Goal: Task Accomplishment & Management: Use online tool/utility

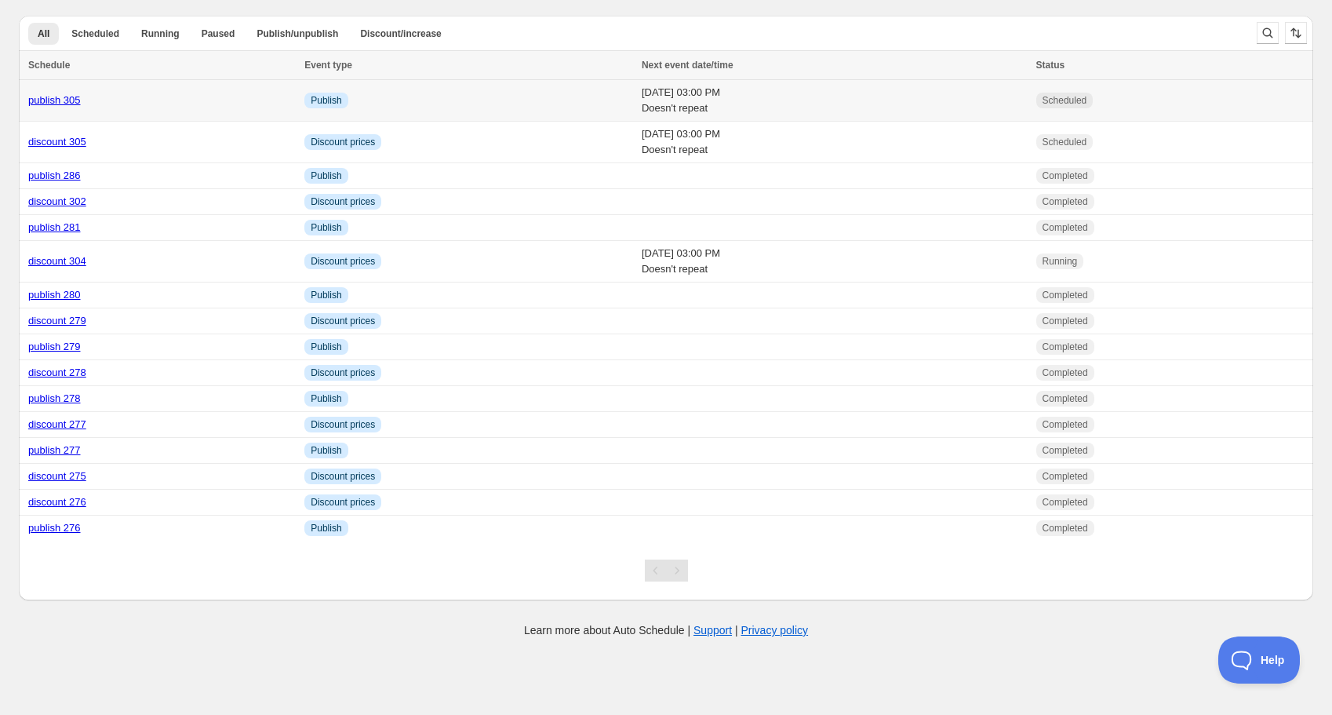
click at [51, 96] on link "publish 305" at bounding box center [54, 100] width 53 height 12
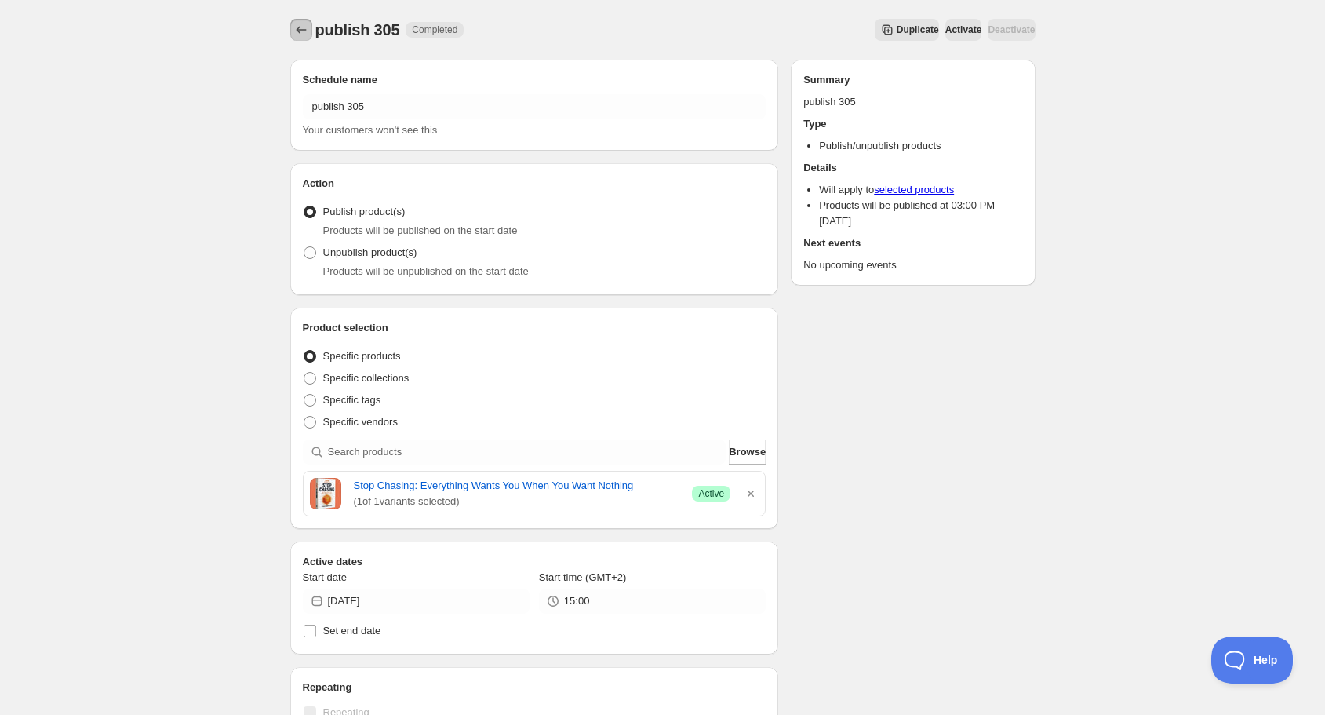
click at [301, 25] on icon "Schedules" at bounding box center [301, 30] width 16 height 16
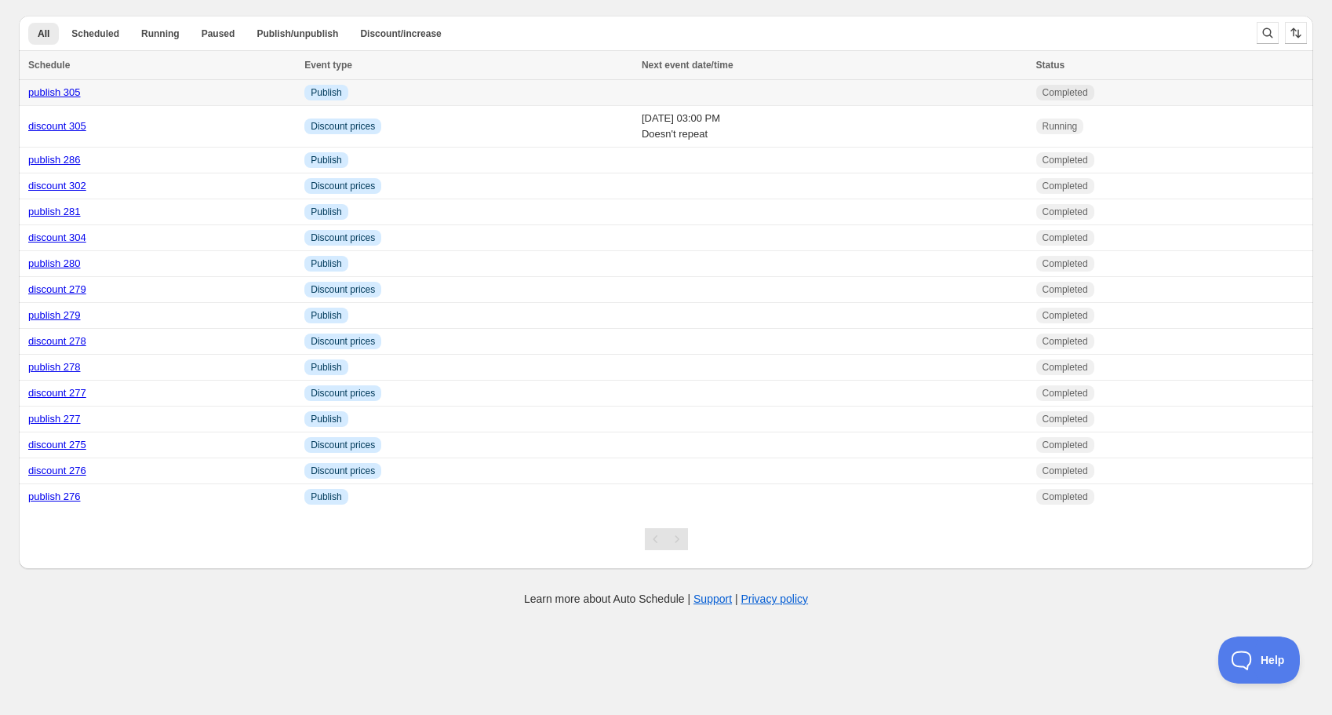
click at [62, 91] on link "publish 305" at bounding box center [54, 92] width 53 height 12
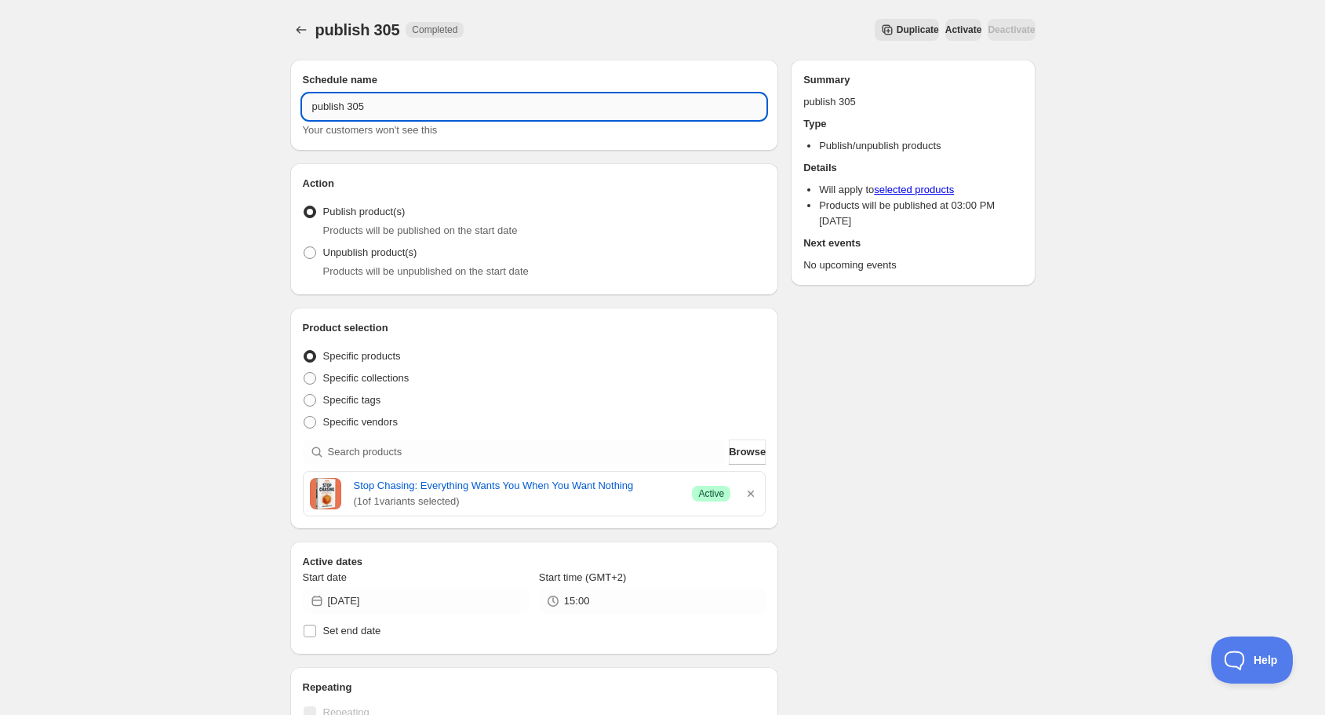
drag, startPoint x: 357, startPoint y: 107, endPoint x: 373, endPoint y: 107, distance: 16.5
click at [373, 107] on input "publish 305" at bounding box center [535, 106] width 464 height 25
type input "publish 306"
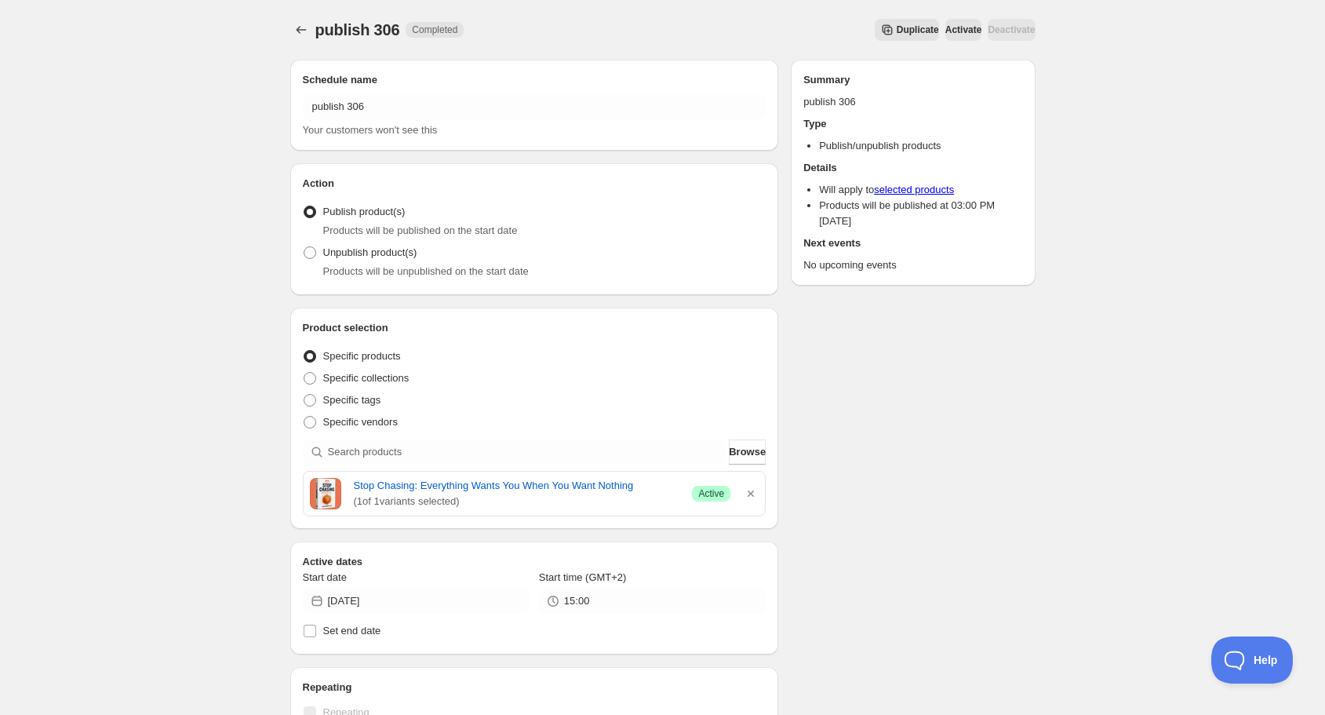
drag, startPoint x: 753, startPoint y: 493, endPoint x: 738, endPoint y: 490, distance: 15.2
click at [753, 493] on icon "button" at bounding box center [751, 494] width 16 height 16
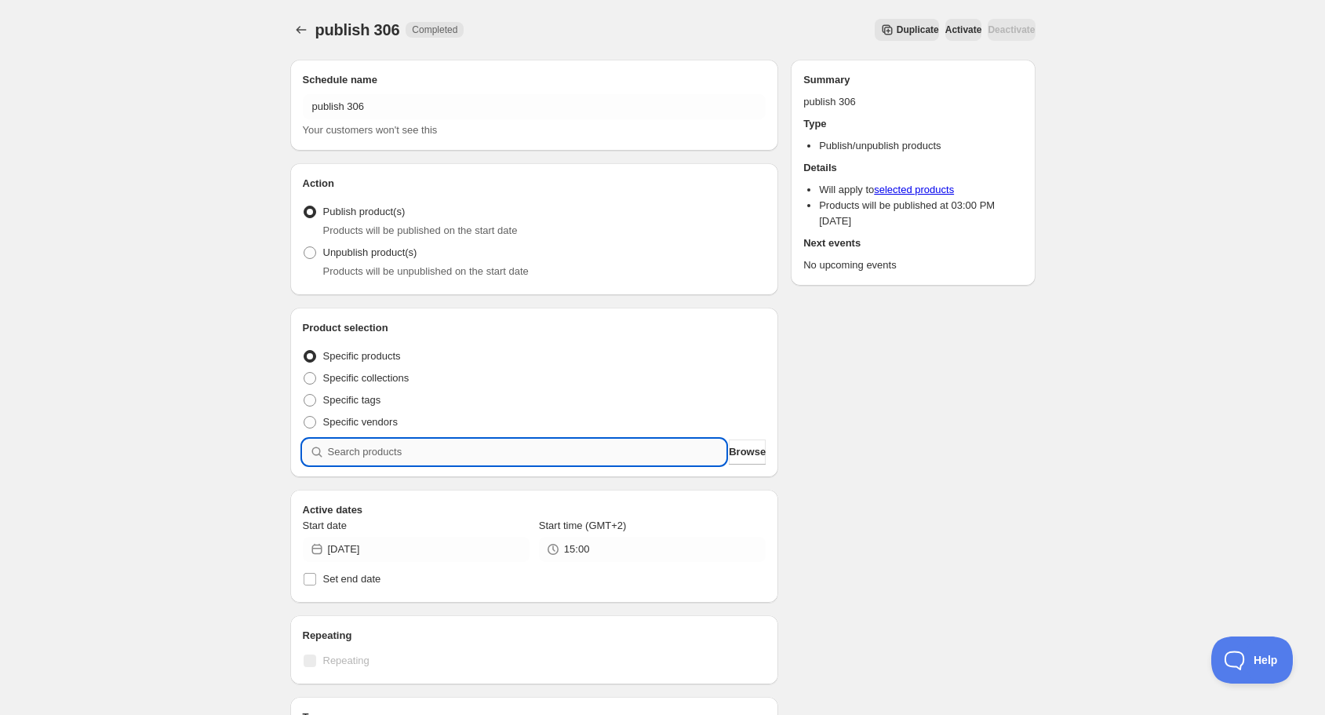
click at [606, 456] on input "search" at bounding box center [527, 451] width 399 height 25
type input "b"
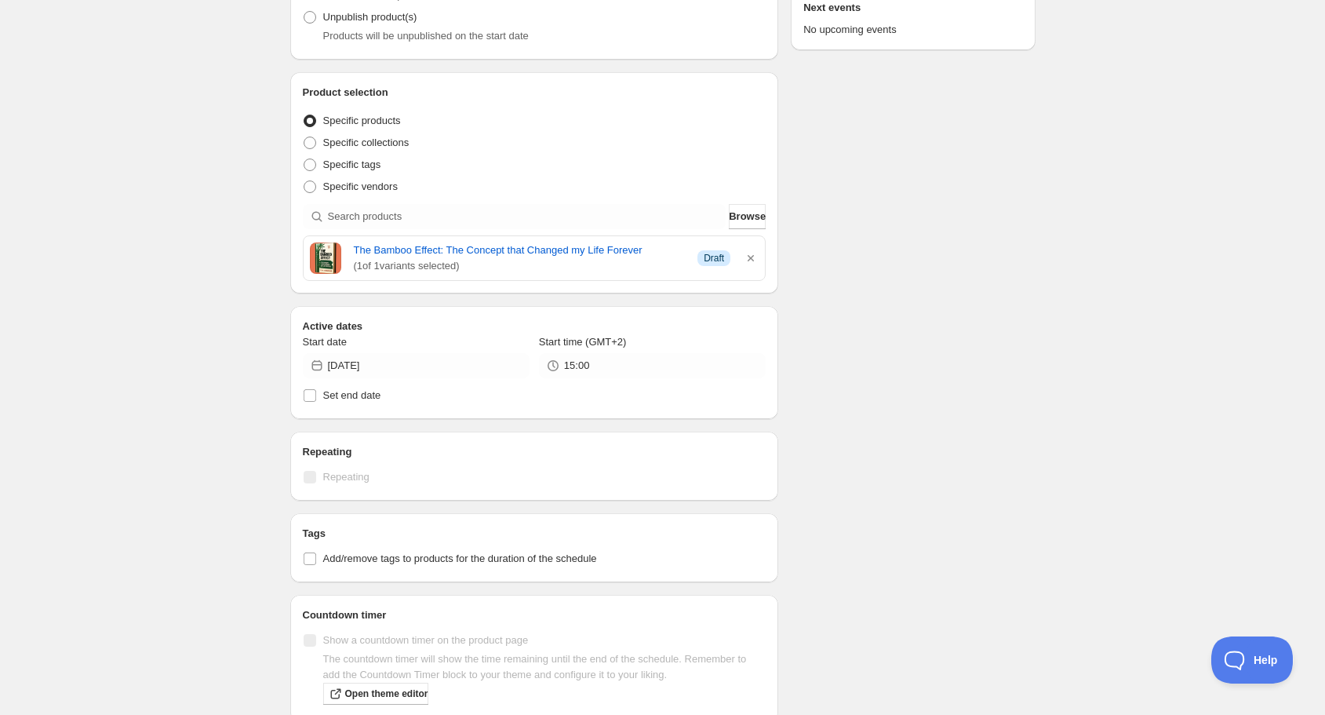
scroll to position [314, 0]
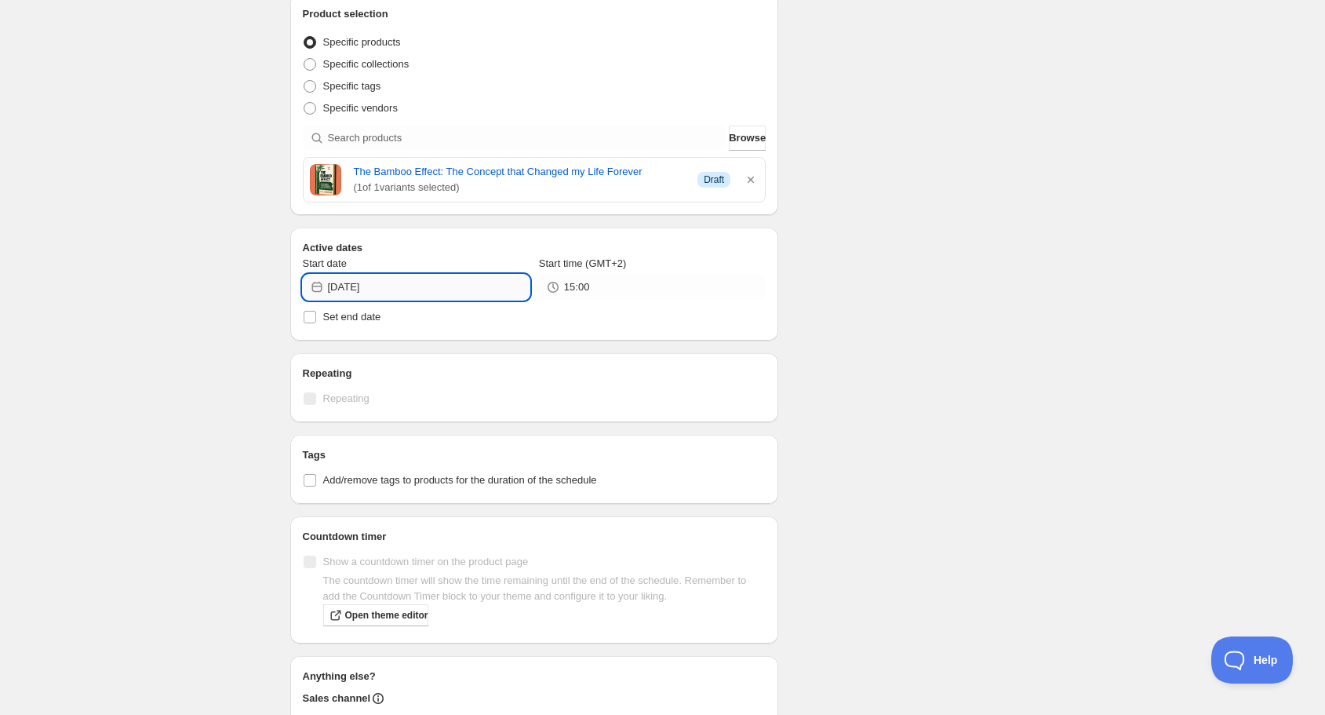
click at [410, 287] on input "[DATE]" at bounding box center [429, 287] width 202 height 25
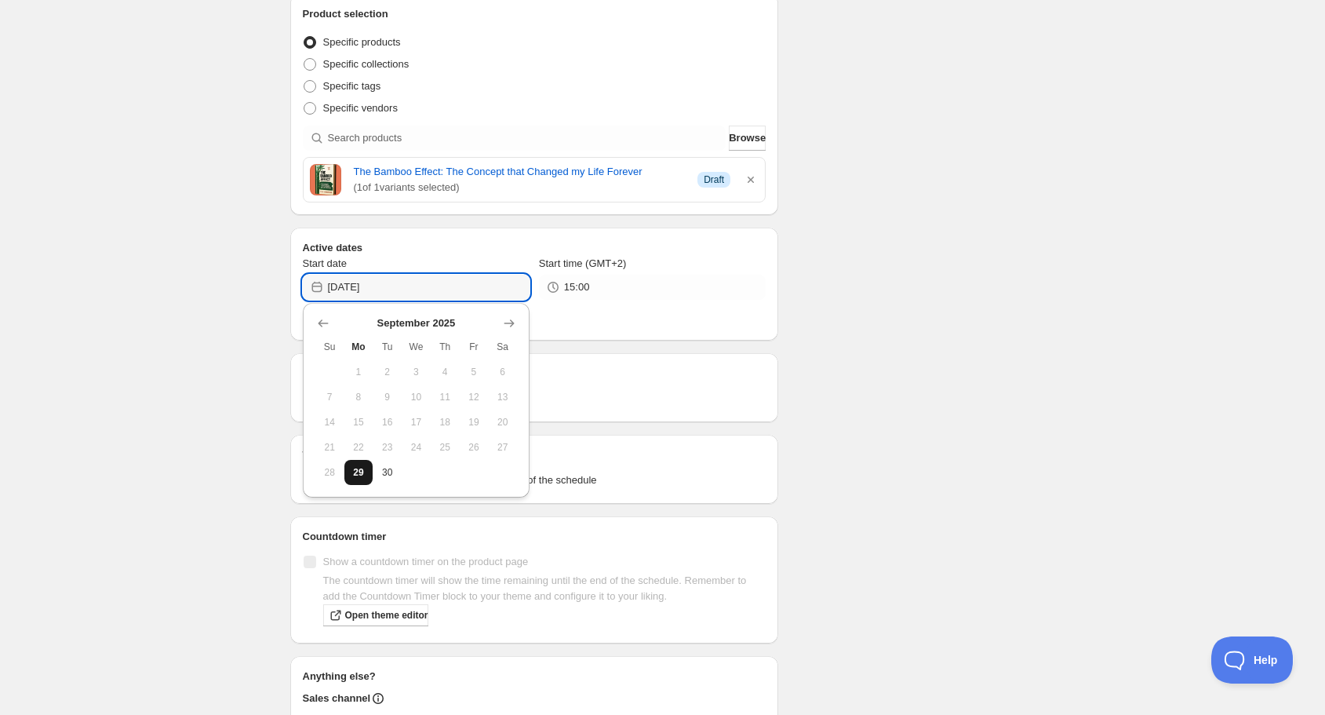
click at [357, 477] on span "29" at bounding box center [359, 472] width 16 height 13
type input "[DATE]"
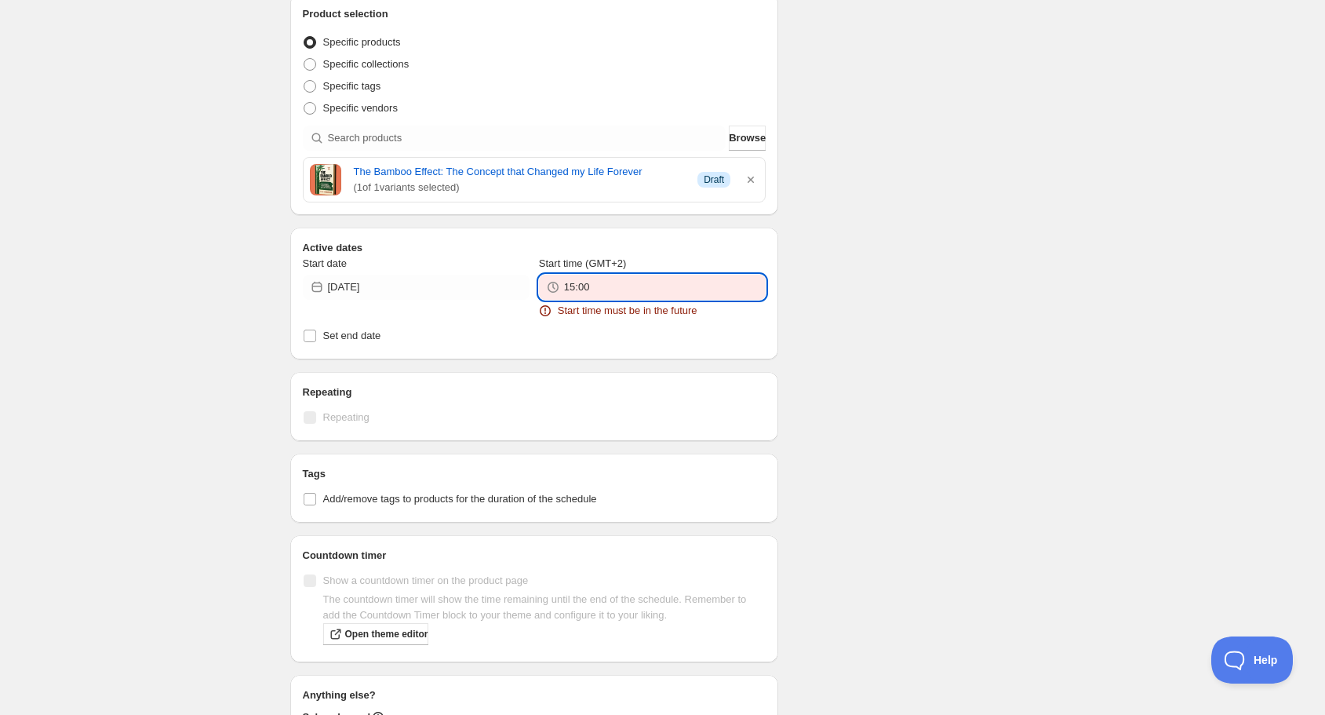
click at [641, 294] on input "15:00" at bounding box center [665, 287] width 202 height 25
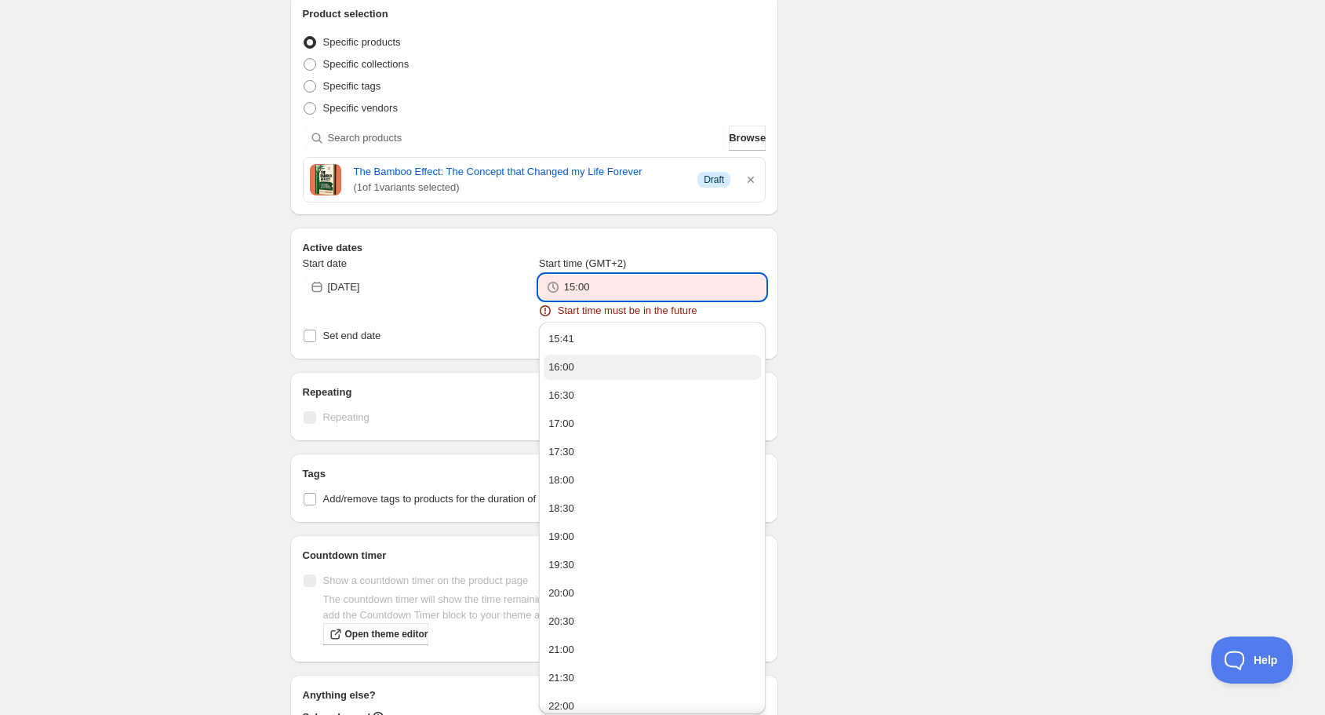
click at [584, 373] on button "16:00" at bounding box center [652, 367] width 217 height 25
type input "16:00"
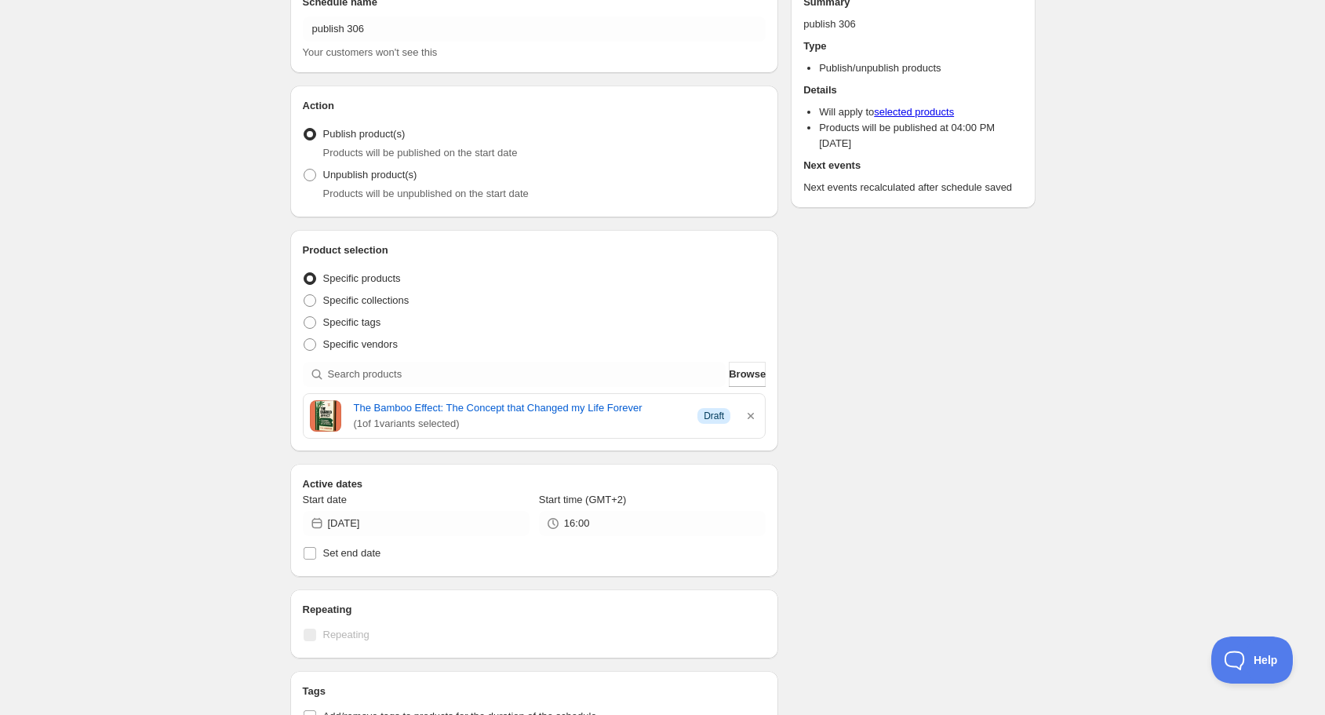
scroll to position [0, 0]
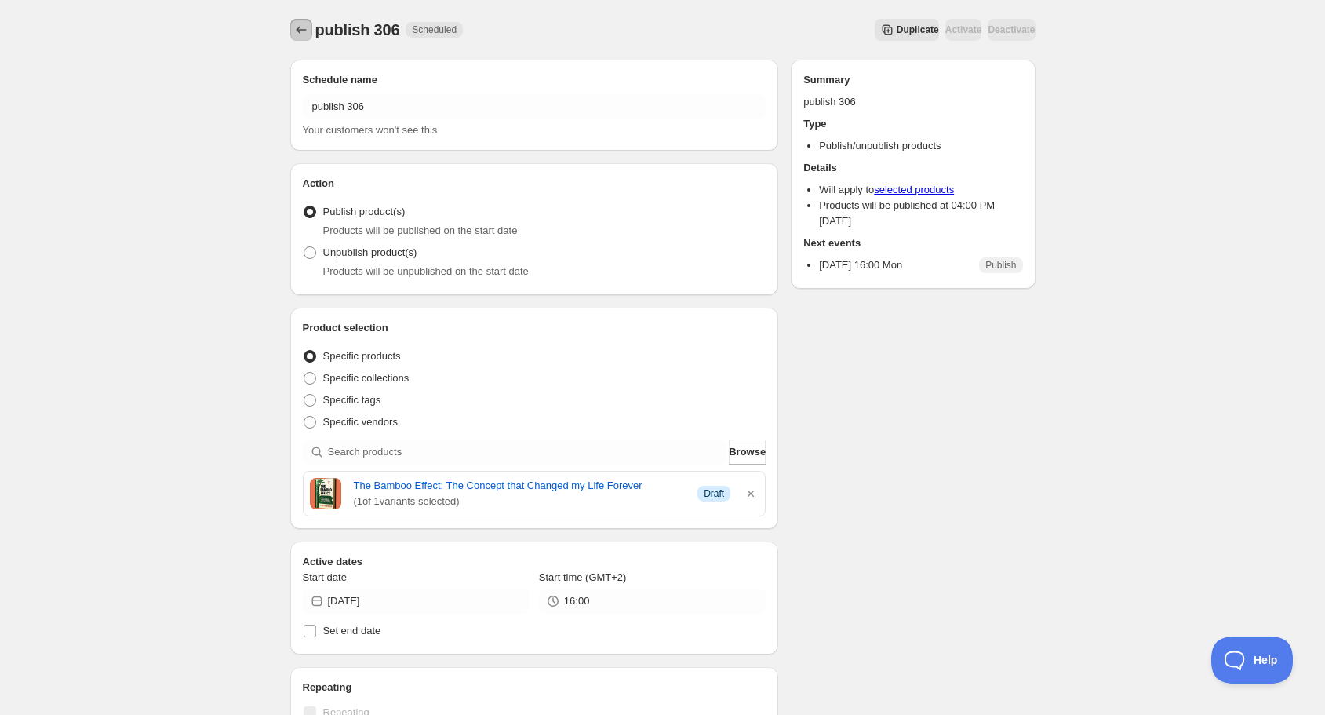
click at [297, 31] on icon "Schedules" at bounding box center [301, 30] width 10 height 8
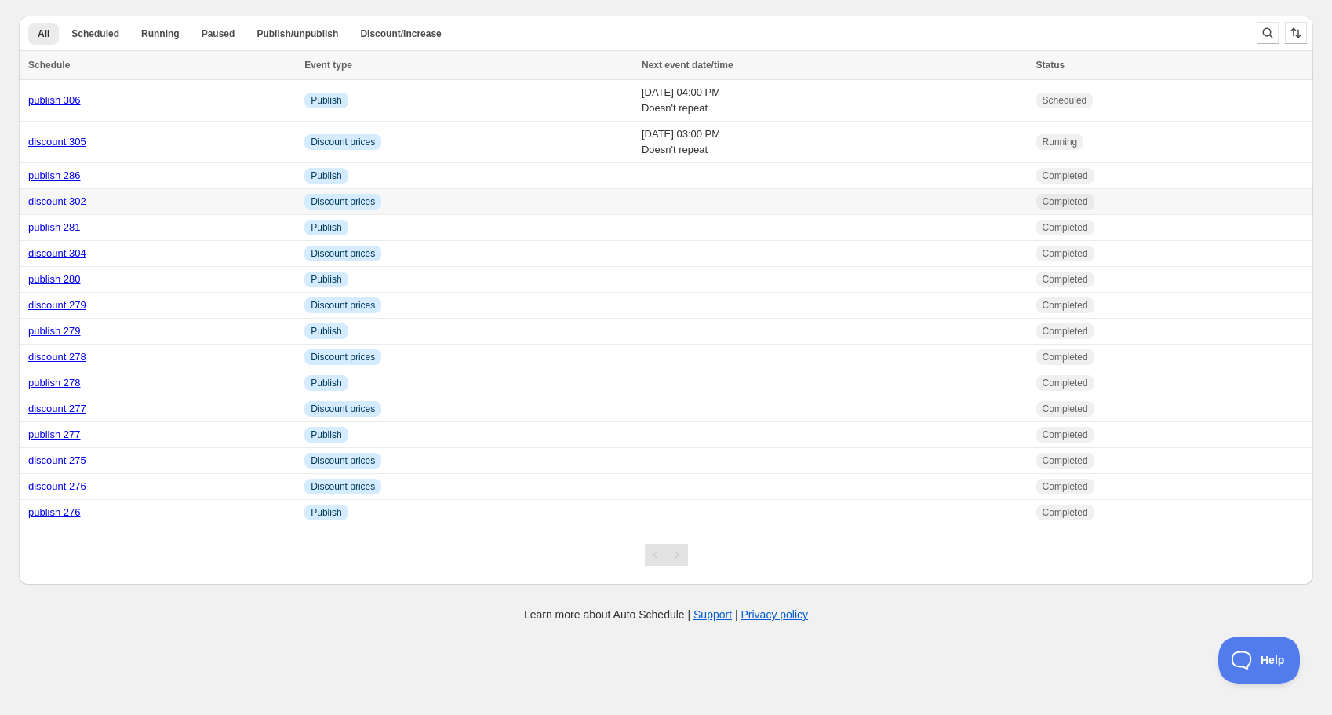
click at [65, 203] on link "discount 302" at bounding box center [57, 201] width 58 height 12
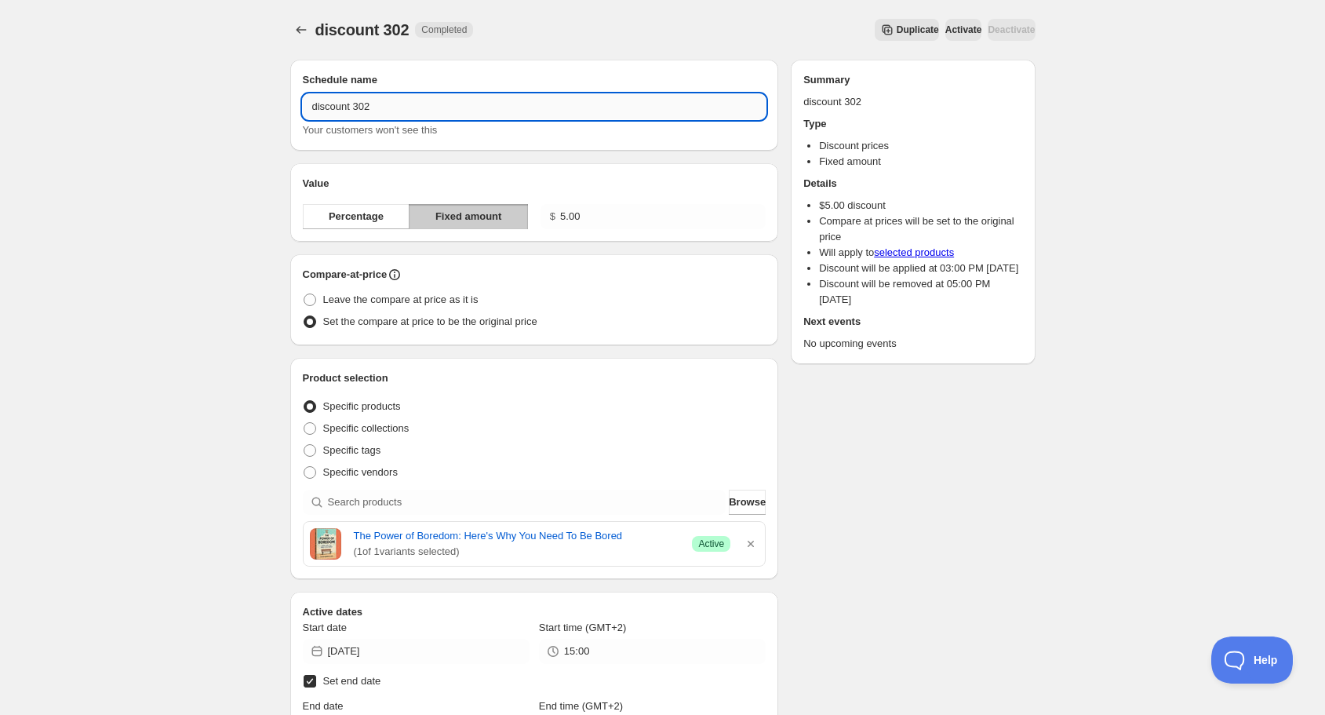
drag, startPoint x: 364, startPoint y: 107, endPoint x: 373, endPoint y: 108, distance: 9.4
click at [373, 108] on input "discount 302" at bounding box center [535, 106] width 464 height 25
type input "discount 306"
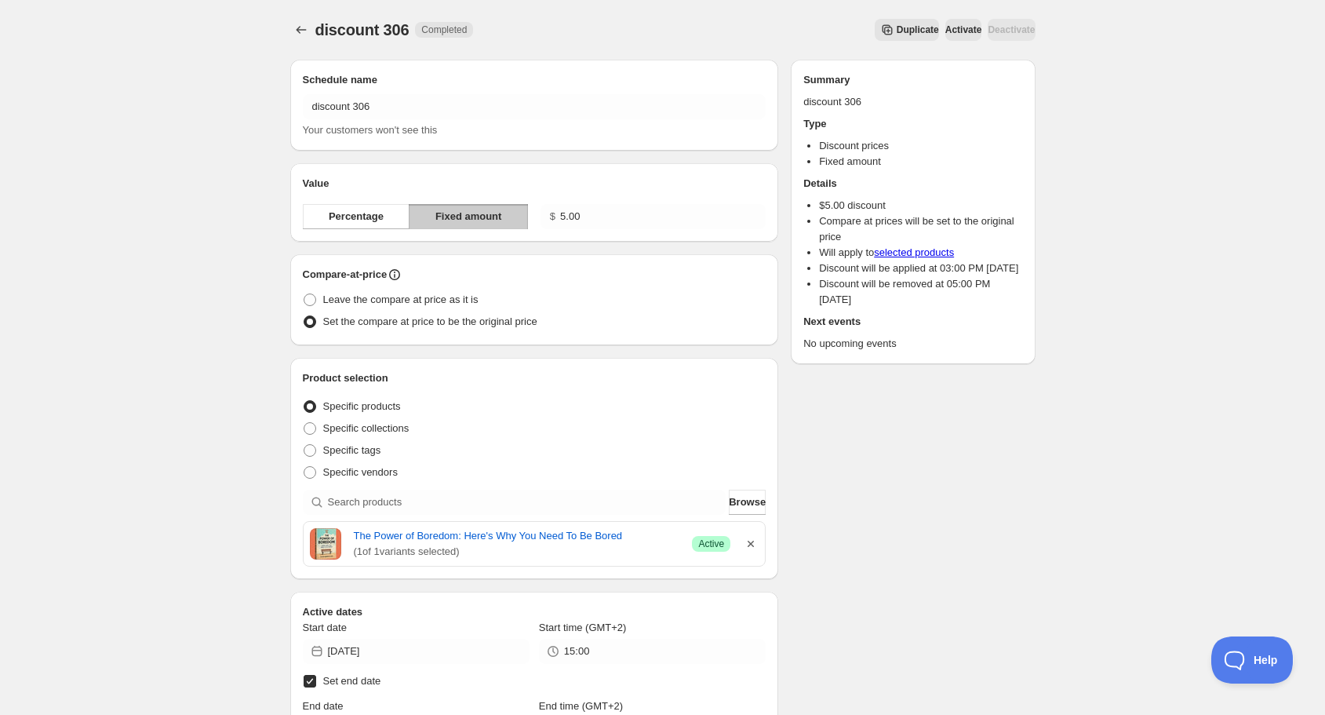
click at [752, 540] on icon "button" at bounding box center [751, 544] width 16 height 16
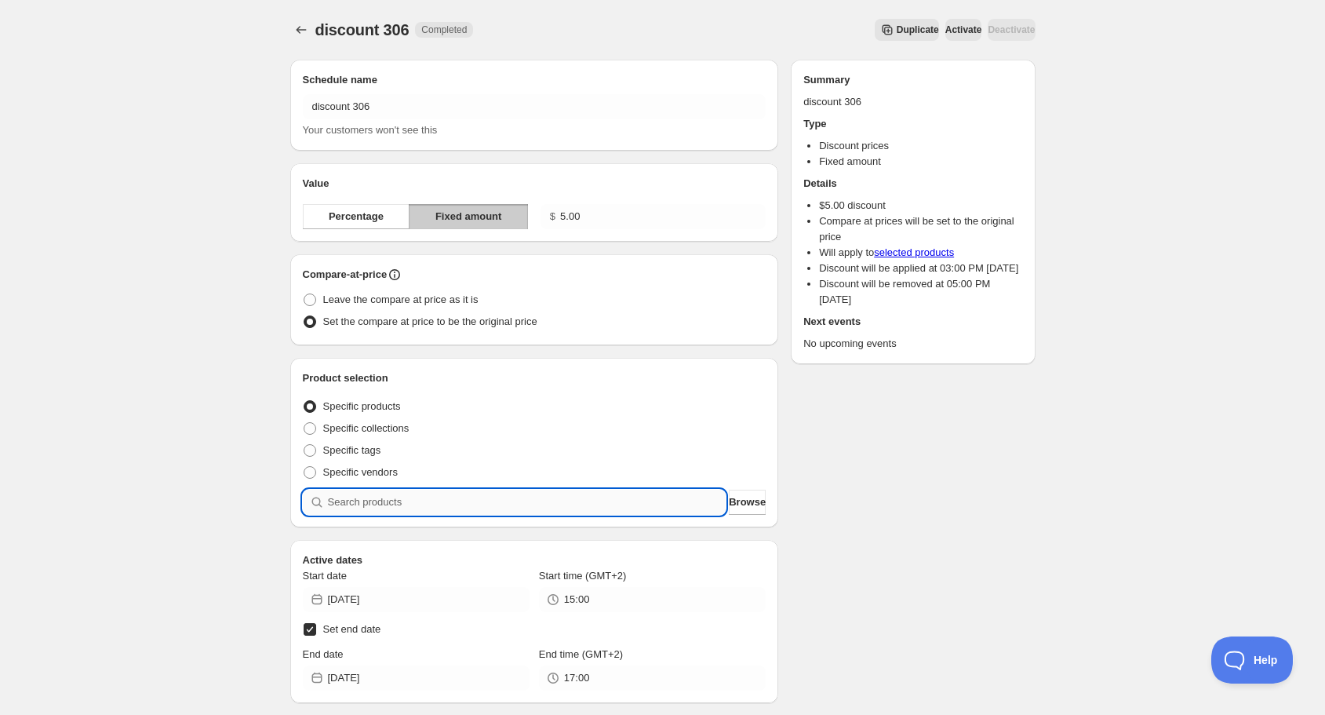
click at [560, 506] on input "search" at bounding box center [527, 502] width 399 height 25
type input "b"
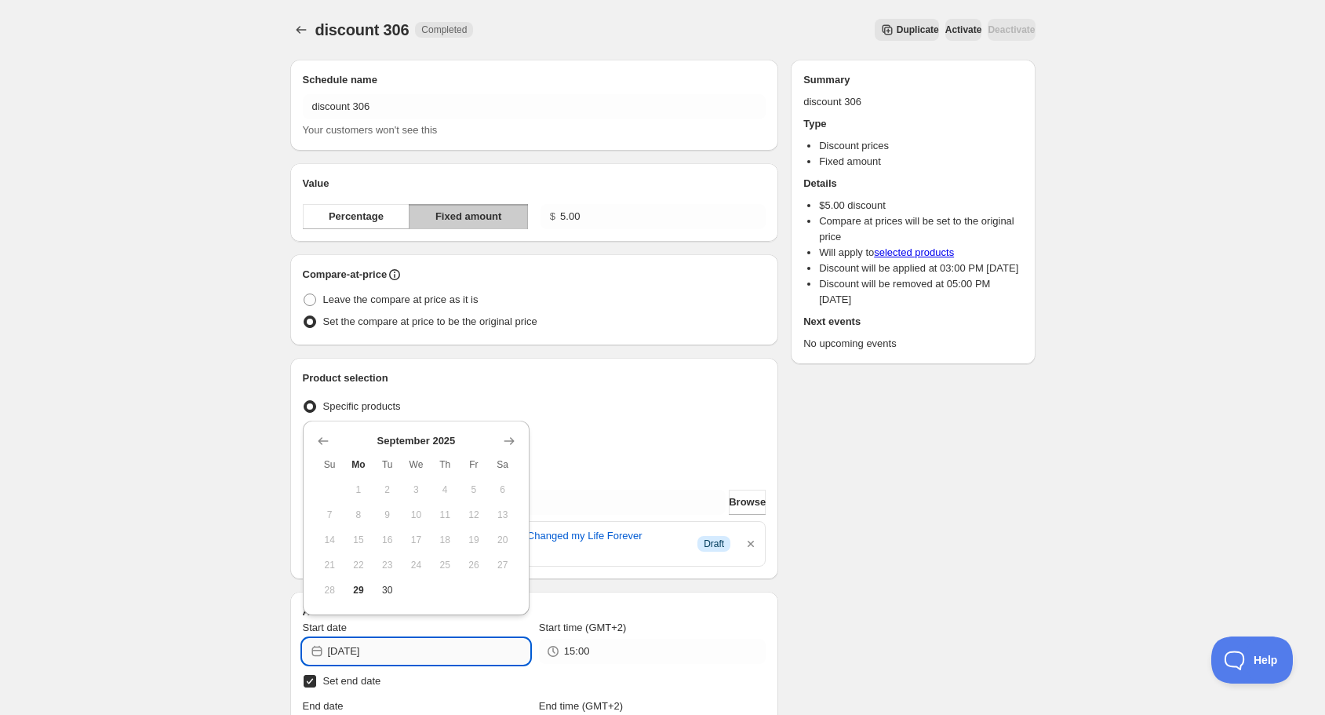
click at [401, 652] on input "[DATE]" at bounding box center [429, 651] width 202 height 25
drag, startPoint x: 359, startPoint y: 587, endPoint x: 373, endPoint y: 589, distance: 14.3
click at [359, 588] on span "29" at bounding box center [359, 590] width 16 height 13
type input "[DATE]"
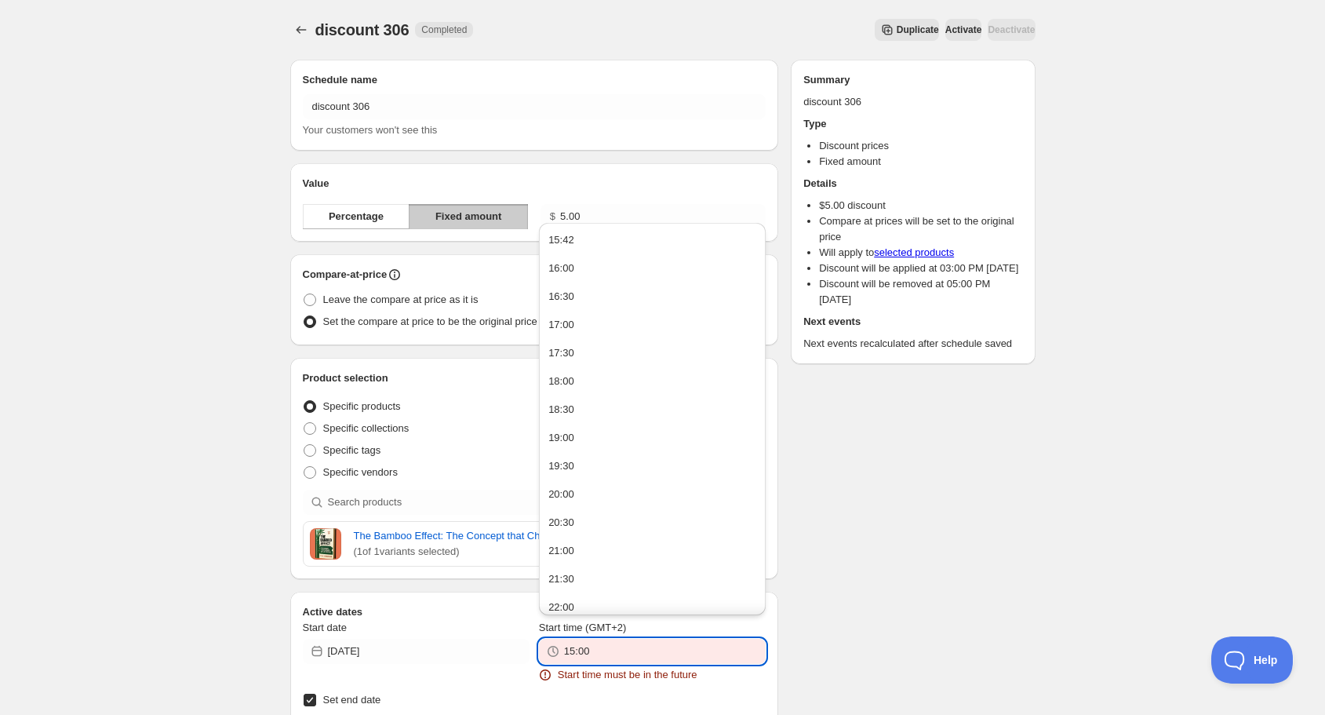
click at [588, 652] on input "15:00" at bounding box center [665, 651] width 202 height 25
click at [592, 272] on button "16:00" at bounding box center [652, 268] width 217 height 25
type input "16:00"
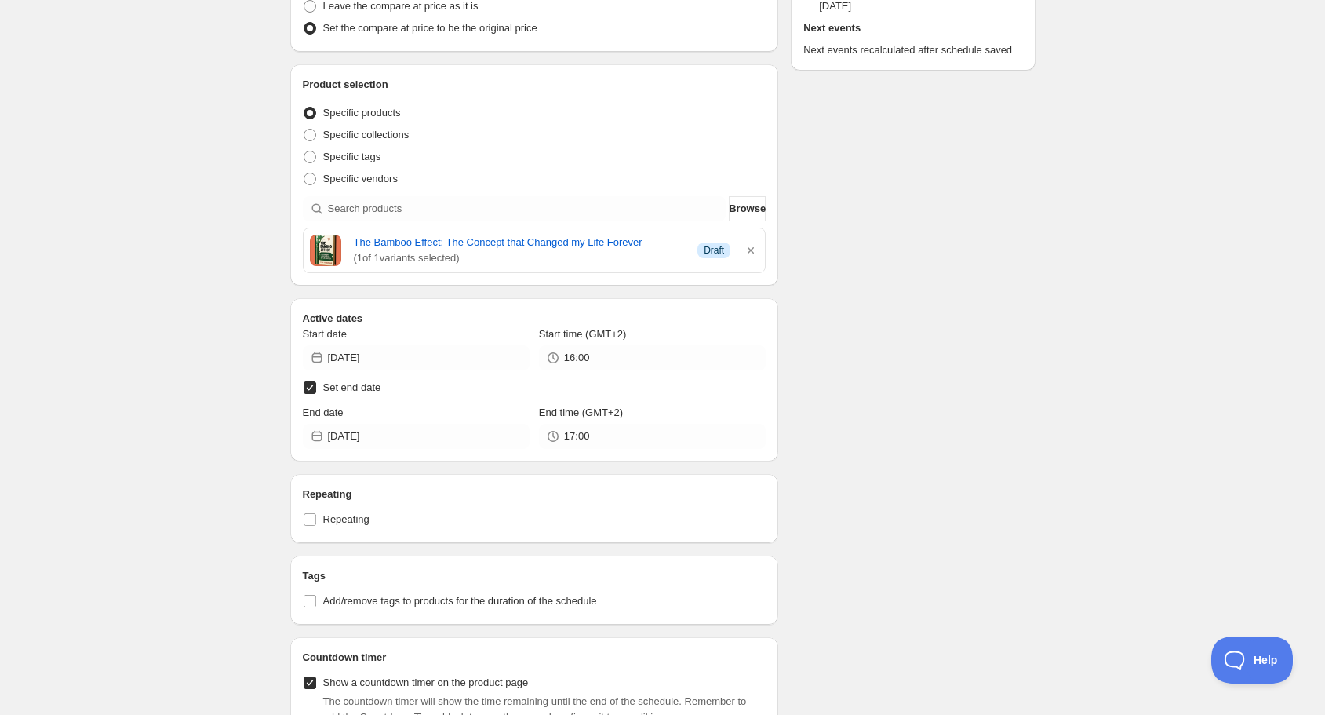
scroll to position [314, 0]
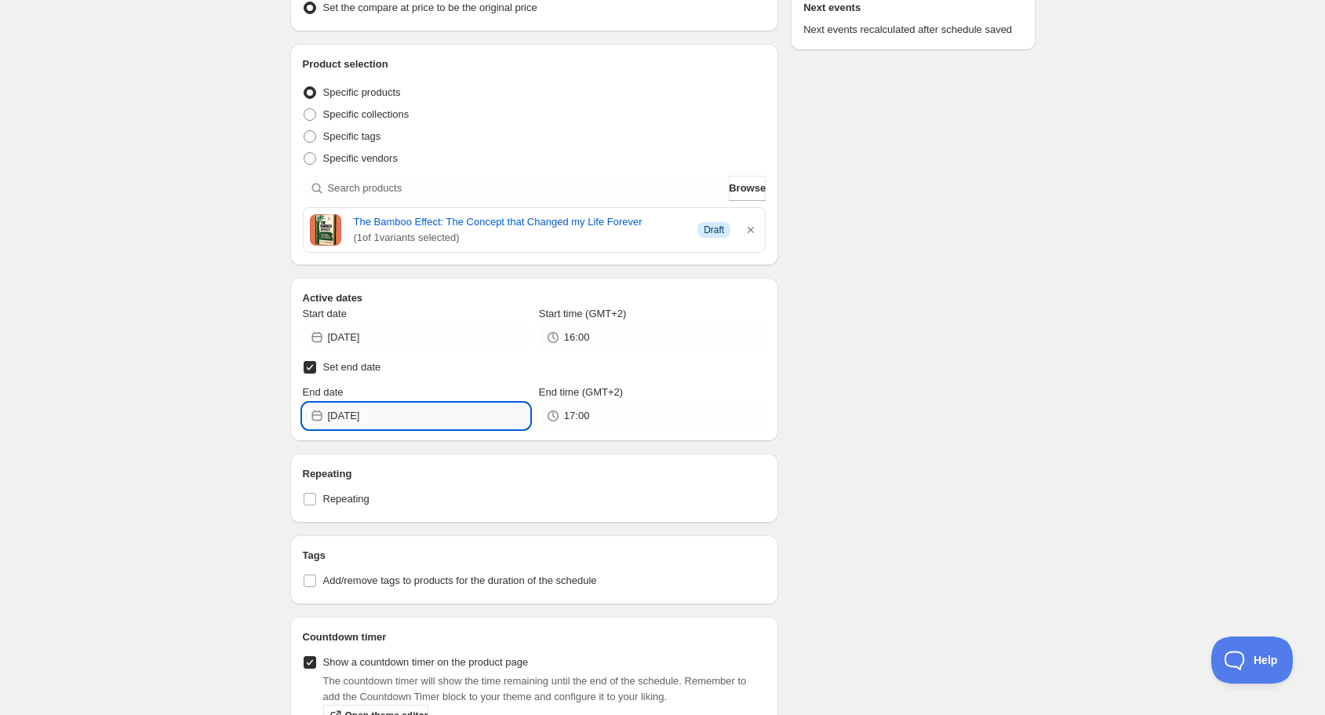
click at [425, 416] on input "[DATE]" at bounding box center [429, 415] width 202 height 25
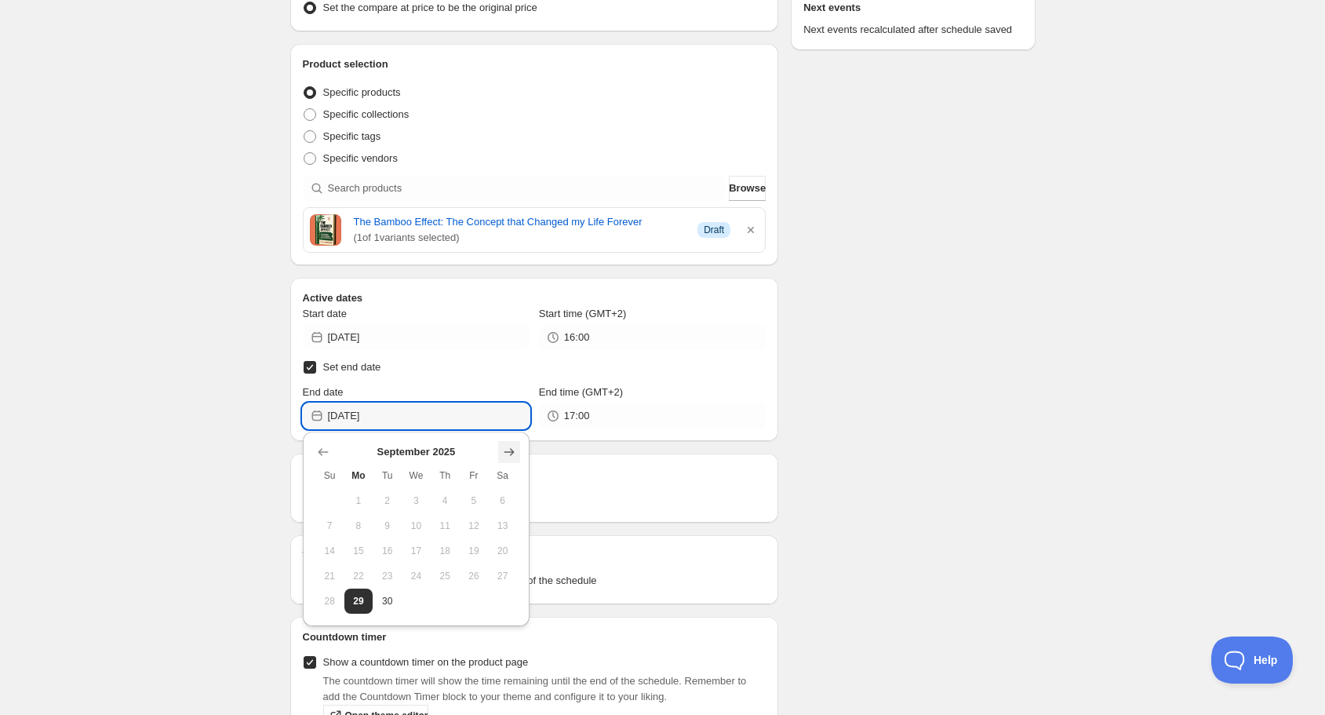
click at [513, 448] on icon "Show next month, October 2025" at bounding box center [509, 452] width 16 height 16
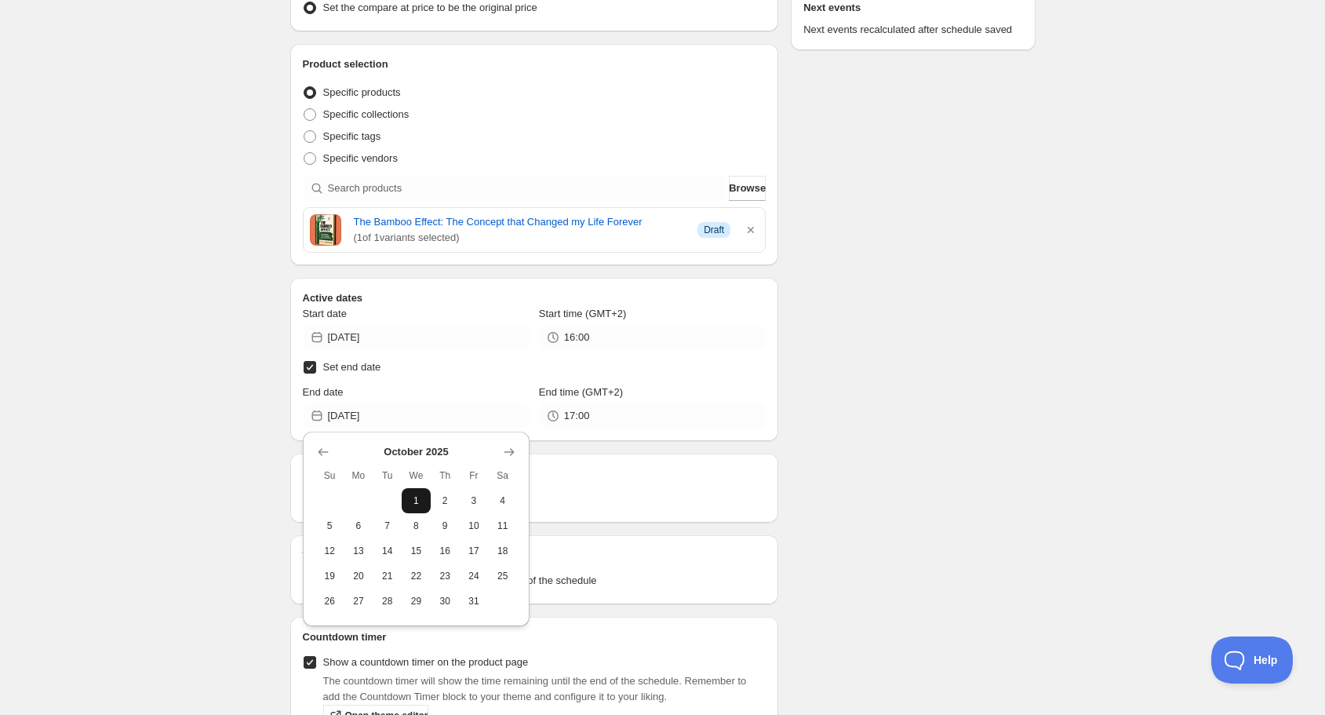
click at [411, 499] on span "1" at bounding box center [416, 500] width 16 height 13
type input "[DATE]"
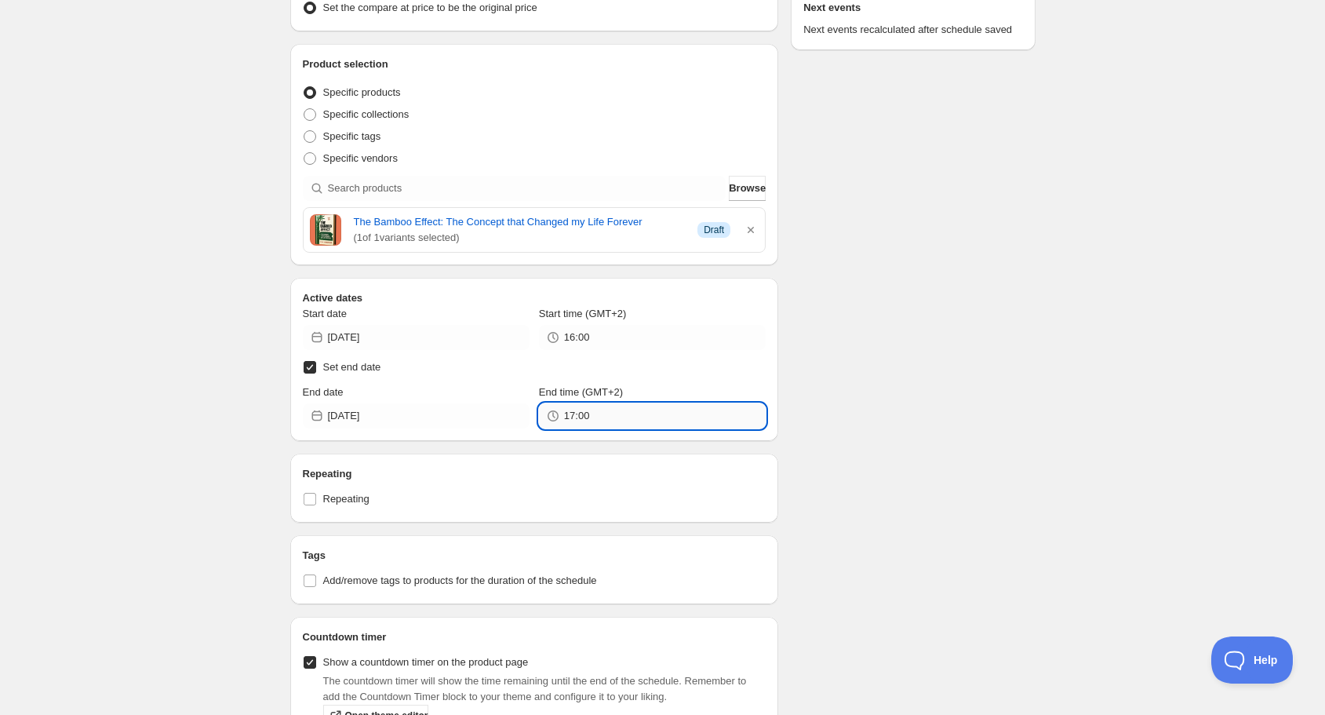
click at [581, 415] on input "17:00" at bounding box center [665, 415] width 202 height 25
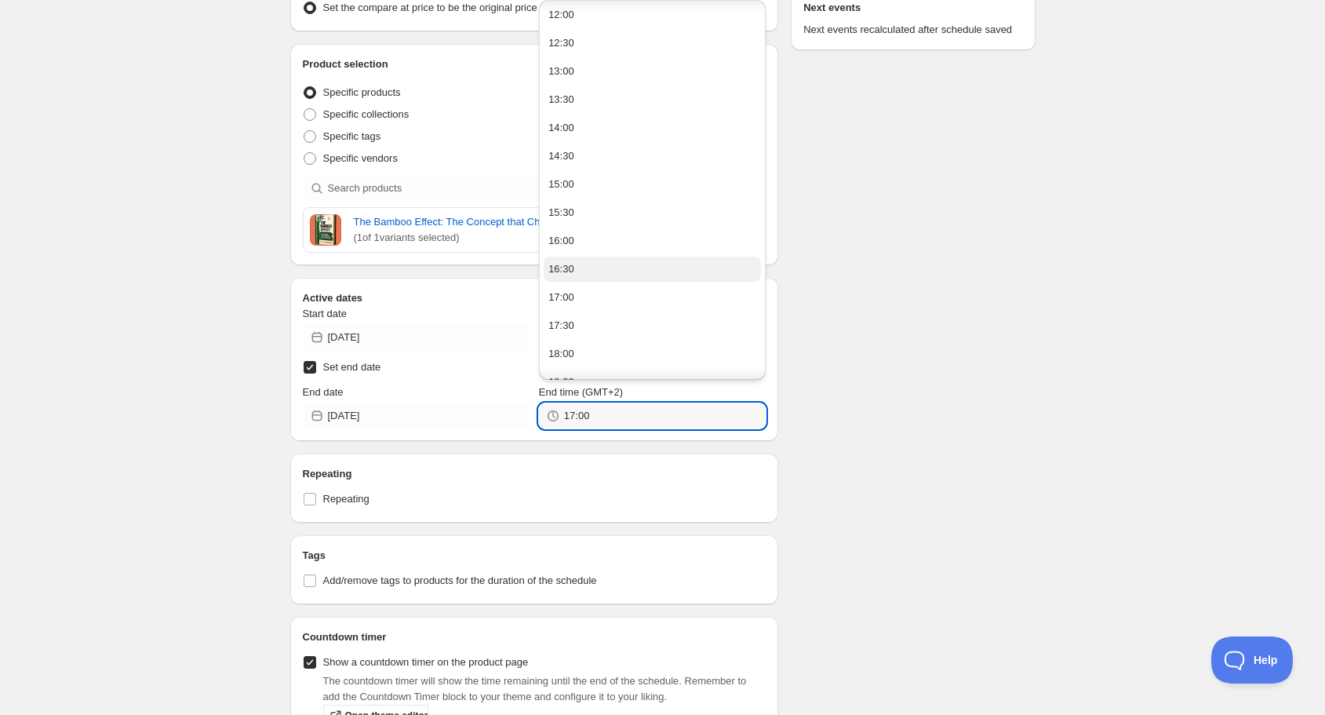
scroll to position [690, 0]
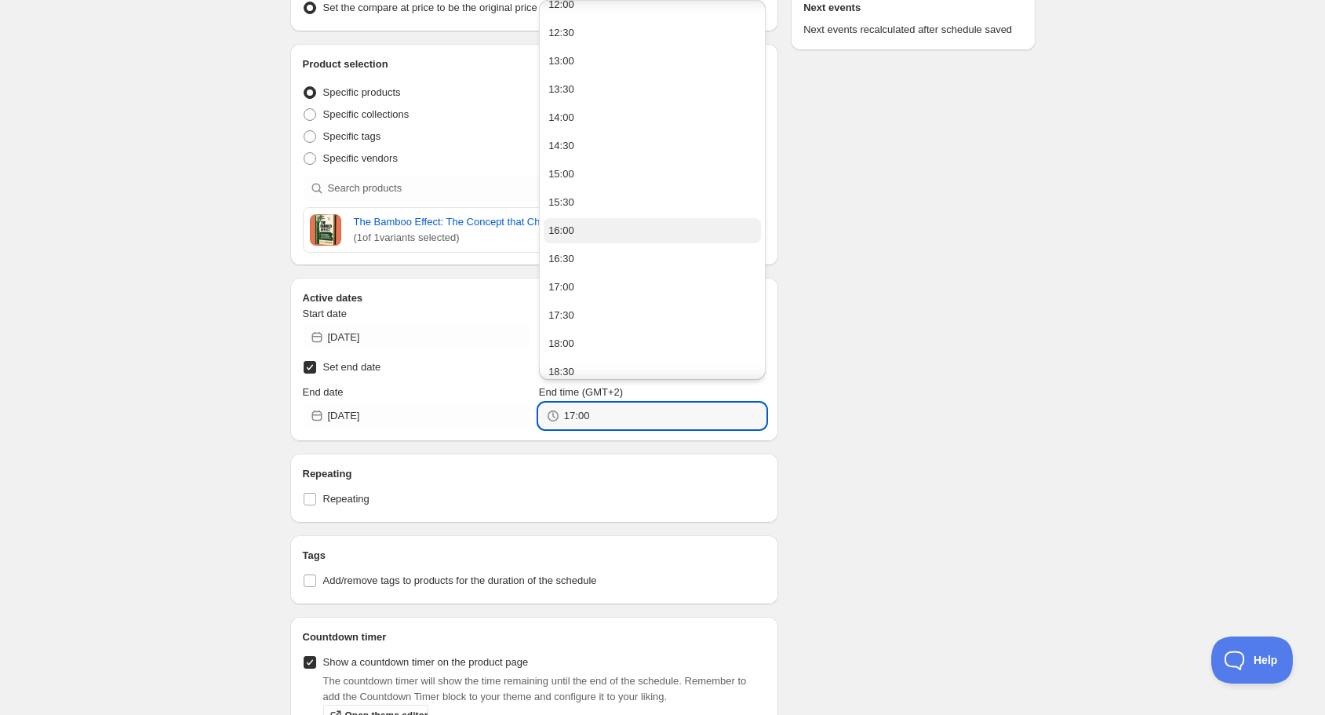
click at [589, 232] on button "16:00" at bounding box center [652, 230] width 217 height 25
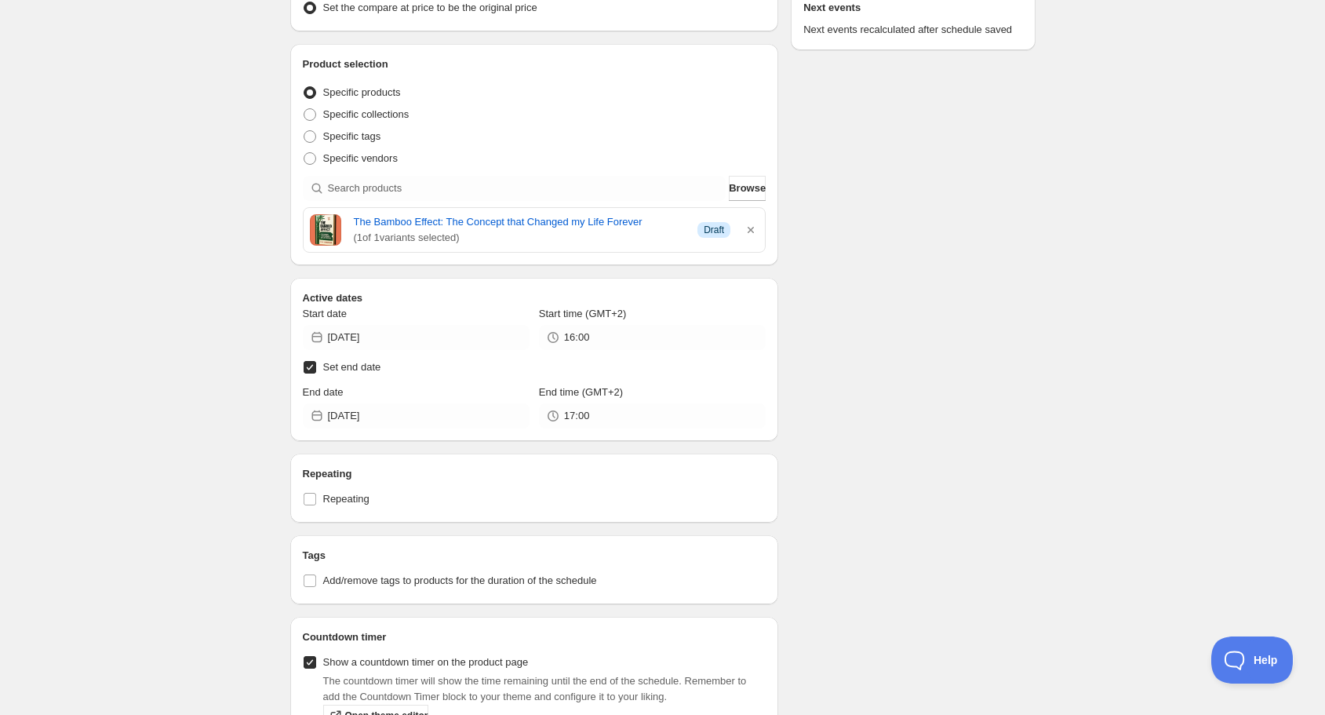
type input "16:00"
click at [857, 388] on div "Schedule name discount 306 Your customers won't see this Value Percentage Fixed…" at bounding box center [657, 597] width 758 height 1728
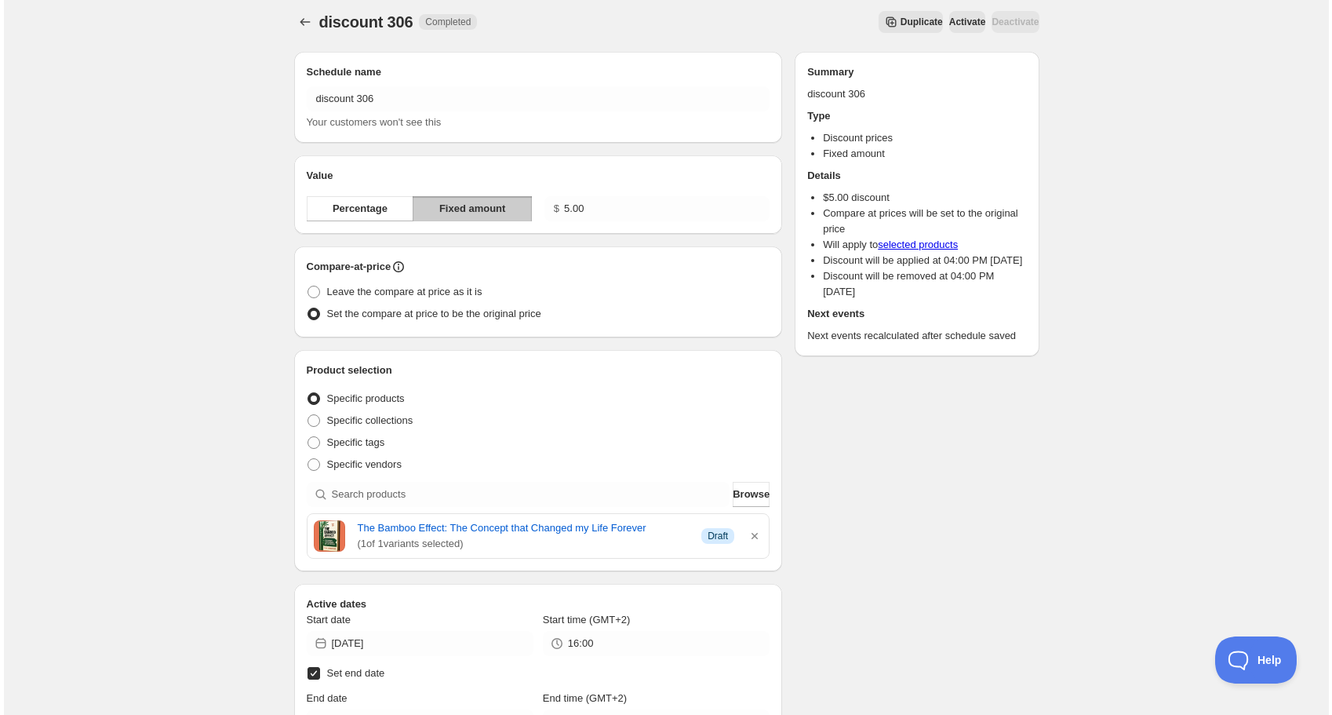
scroll to position [0, 0]
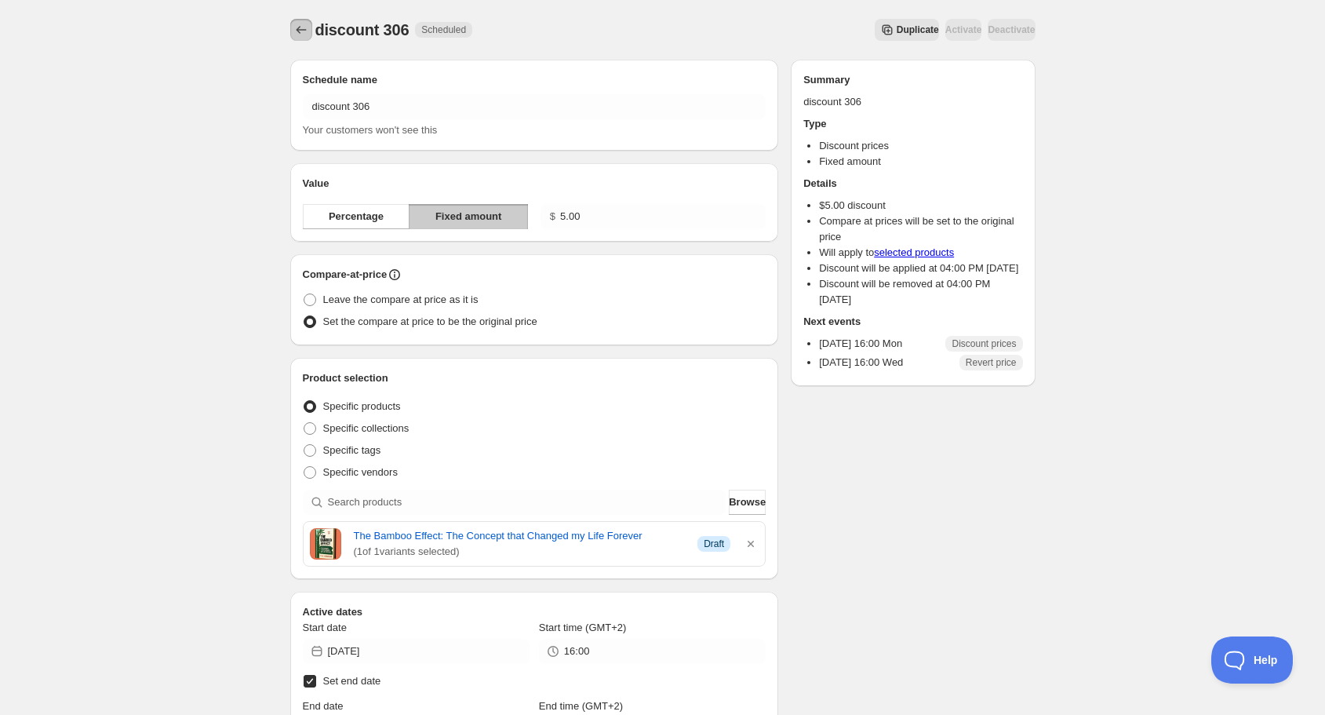
click at [297, 31] on icon "Schedules" at bounding box center [301, 30] width 10 height 8
